Goal: Use online tool/utility: Utilize a website feature to perform a specific function

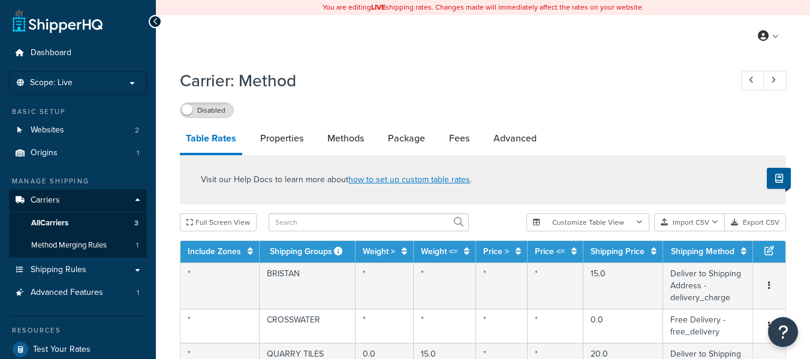
select select "25"
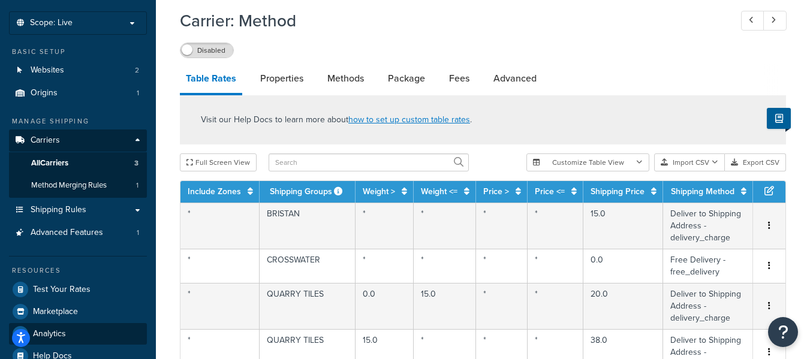
scroll to position [120, 0]
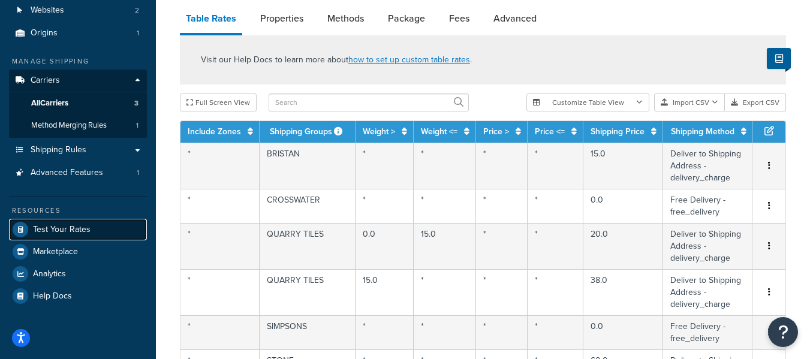
click at [70, 229] on span "Test Your Rates" at bounding box center [62, 230] width 58 height 10
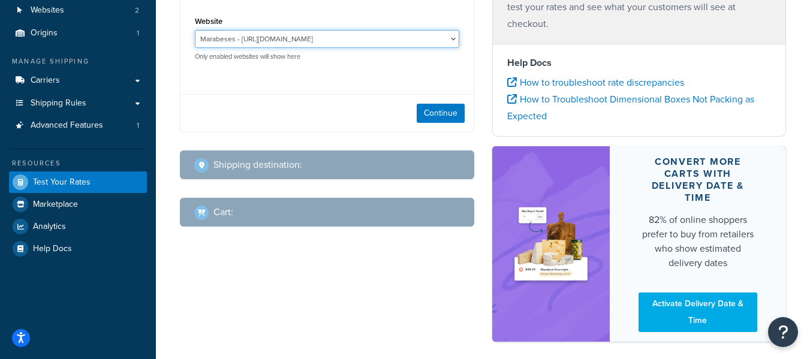
click at [420, 38] on select "Marabeses - [URL][DOMAIN_NAME] T&B Test Store - [URL][DOMAIN_NAME]" at bounding box center [327, 39] width 264 height 18
select select "6f9fa141eb1ae7f328f43a05bd0f365f"
click at [195, 30] on select "Marabeses - http://mara.tbmage2.bigeyedeers.co.uk T&B Test Store - http://tbmag…" at bounding box center [327, 39] width 264 height 18
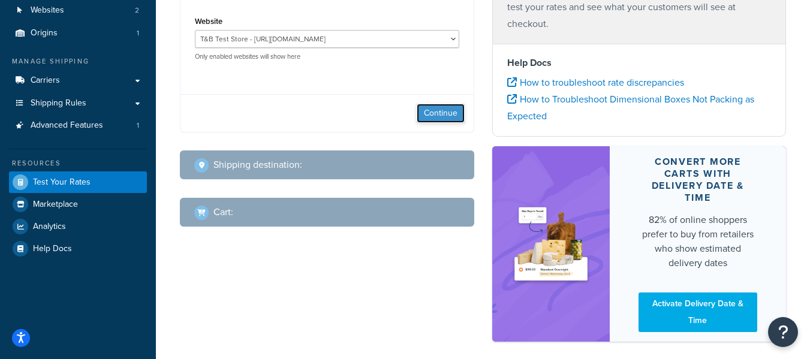
click at [425, 111] on button "Continue" at bounding box center [440, 113] width 48 height 19
select select "[GEOGRAPHIC_DATA]"
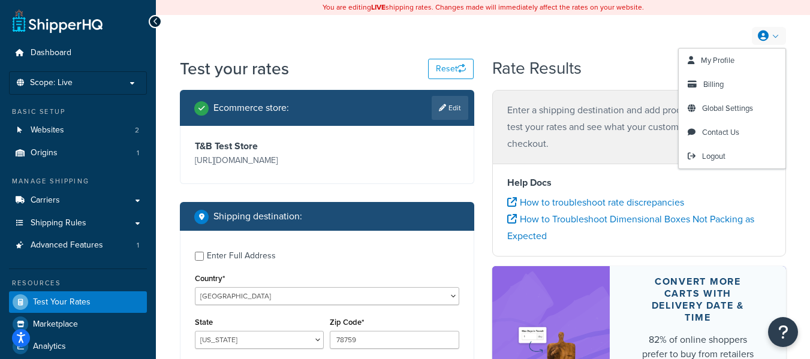
click at [778, 34] on link at bounding box center [768, 36] width 34 height 18
drag, startPoint x: 732, startPoint y: 159, endPoint x: 720, endPoint y: 164, distance: 13.3
click at [732, 159] on link "Logout" at bounding box center [731, 156] width 107 height 24
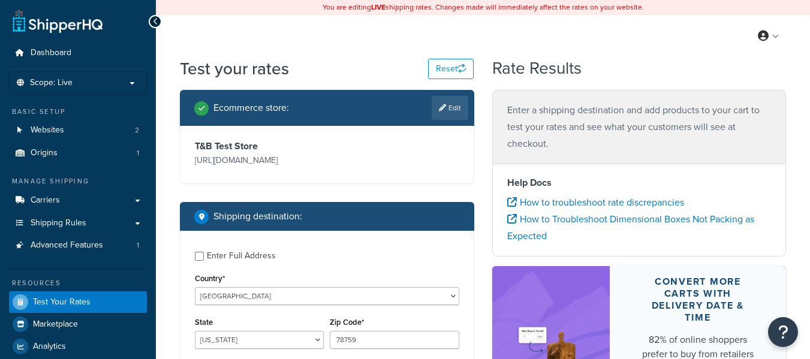
select select "[GEOGRAPHIC_DATA]"
